Goal: Find specific page/section: Find specific page/section

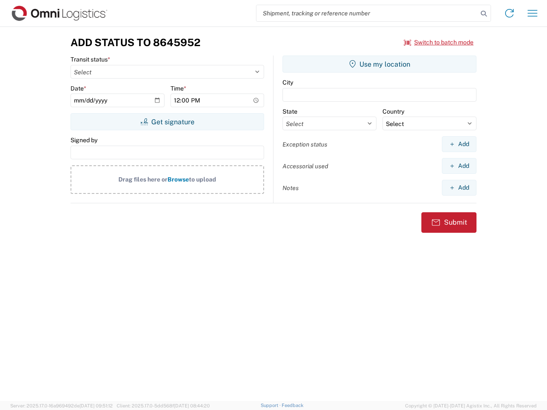
click at [367, 13] on input "search" at bounding box center [367, 13] width 221 height 16
click at [484, 14] on icon at bounding box center [484, 14] width 12 height 12
click at [510, 13] on icon at bounding box center [510, 13] width 14 height 14
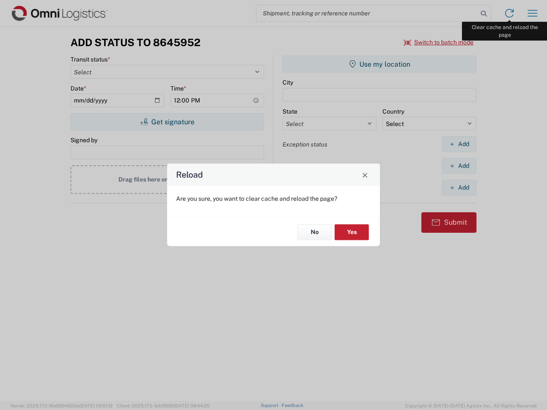
click at [533, 13] on div "Reload Are you sure, you want to clear cache and reload the page? No Yes" at bounding box center [273, 205] width 547 height 410
click at [439, 42] on div "Reload Are you sure, you want to clear cache and reload the page? No Yes" at bounding box center [273, 205] width 547 height 410
click at [167, 122] on div "Reload Are you sure, you want to clear cache and reload the page? No Yes" at bounding box center [273, 205] width 547 height 410
click at [380, 64] on div "Reload Are you sure, you want to clear cache and reload the page? No Yes" at bounding box center [273, 205] width 547 height 410
click at [459, 144] on div "Reload Are you sure, you want to clear cache and reload the page? No Yes" at bounding box center [273, 205] width 547 height 410
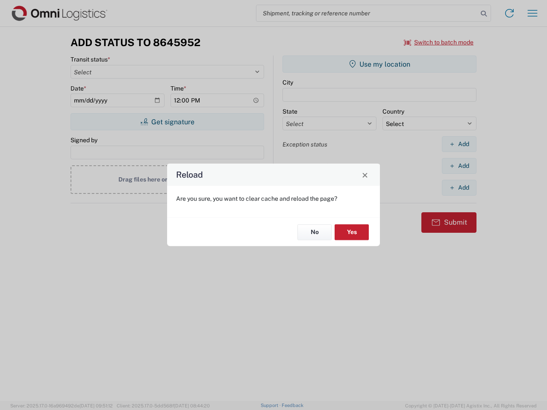
click at [459, 166] on div "Reload Are you sure, you want to clear cache and reload the page? No Yes" at bounding box center [273, 205] width 547 height 410
click at [459, 188] on div "Reload Are you sure, you want to clear cache and reload the page? No Yes" at bounding box center [273, 205] width 547 height 410
